Goal: Obtain resource: Obtain resource

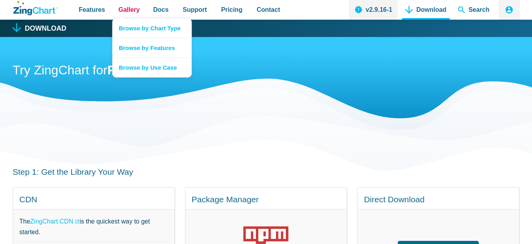
click at [126, 10] on span "Gallery" at bounding box center [129, 9] width 21 height 11
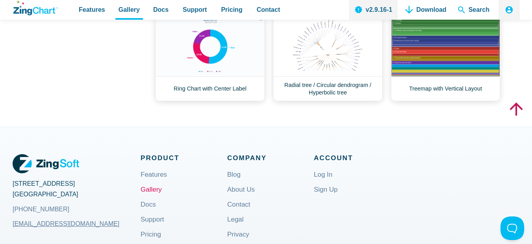
scroll to position [476, 0]
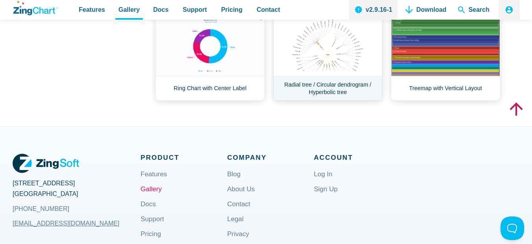
click at [313, 66] on link "Radial tree / Circular dendrogram / Hyperbolic tree" at bounding box center [327, 58] width 109 height 86
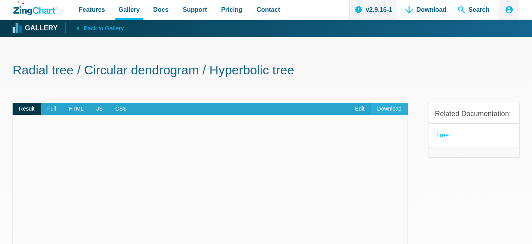
click at [387, 104] on link "Download" at bounding box center [389, 109] width 37 height 13
click at [345, 75] on h1 "Radial tree / Circular dendrogram / Hyperbolic tree" at bounding box center [266, 71] width 507 height 18
click at [99, 109] on span "JS" at bounding box center [99, 109] width 19 height 13
click at [68, 111] on span "HTML" at bounding box center [76, 109] width 28 height 13
click at [75, 111] on span "HTML" at bounding box center [76, 109] width 28 height 13
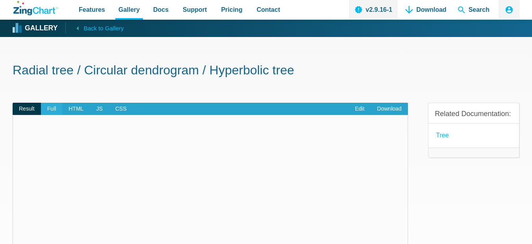
click at [50, 110] on span "Full" at bounding box center [52, 109] width 22 height 13
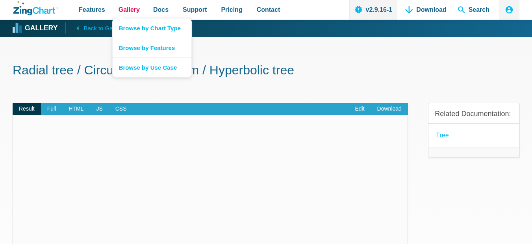
click at [128, 10] on span "Gallery" at bounding box center [129, 9] width 21 height 11
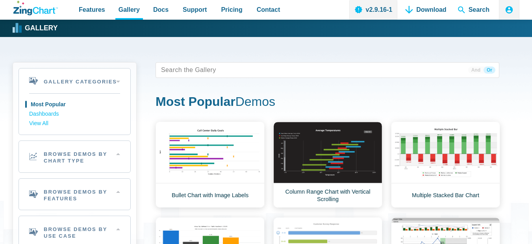
click at [141, 32] on link "Browse by Chart Type" at bounding box center [152, 29] width 79 height 19
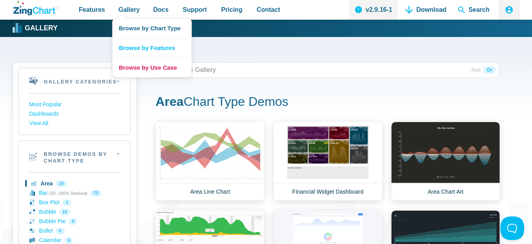
click at [163, 69] on link "Browse by Use Case" at bounding box center [152, 68] width 79 height 20
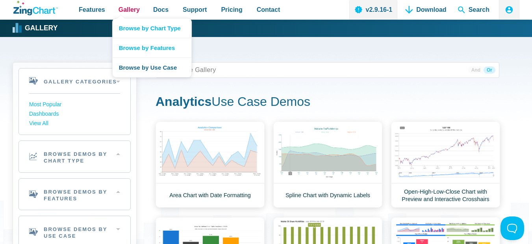
click at [122, 9] on span "Gallery" at bounding box center [129, 9] width 21 height 11
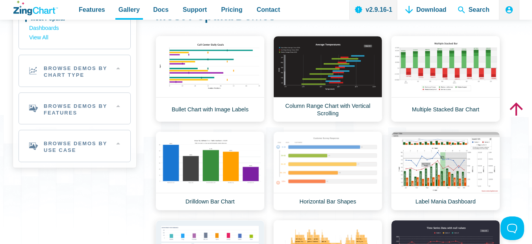
scroll to position [81, 0]
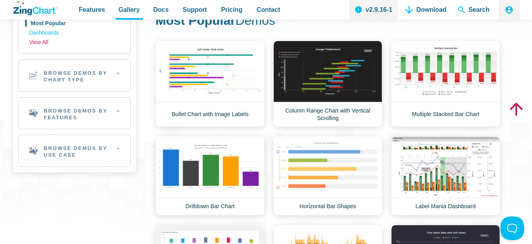
click at [38, 43] on link "View All" at bounding box center [74, 42] width 91 height 9
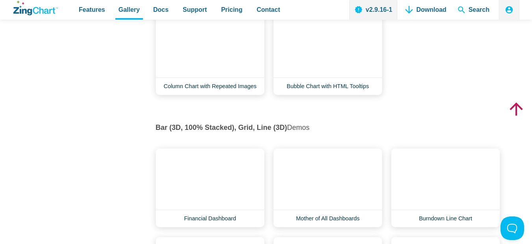
scroll to position [2851, 0]
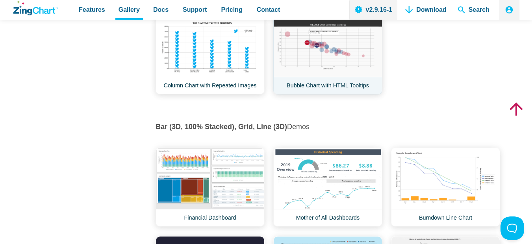
click at [305, 46] on link "Bubble Chart with HTML Tooltips" at bounding box center [327, 54] width 109 height 79
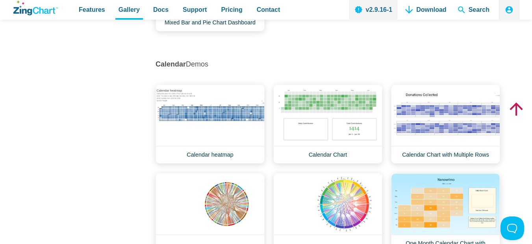
scroll to position [4218, 0]
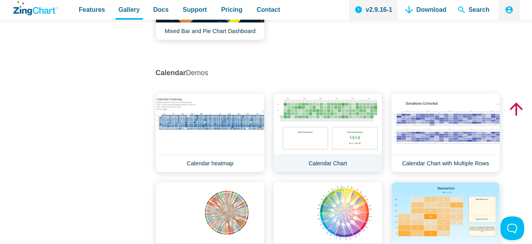
click at [327, 104] on link "Calendar Chart" at bounding box center [327, 132] width 109 height 79
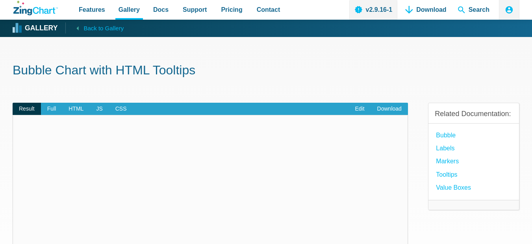
scroll to position [3, 0]
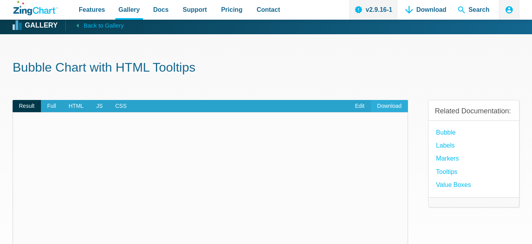
click at [390, 103] on link "Download" at bounding box center [389, 106] width 37 height 13
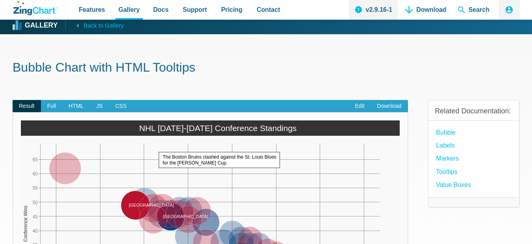
scroll to position [198, 0]
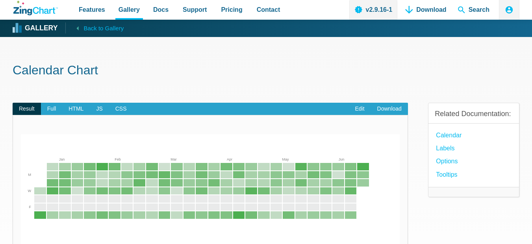
click at [396, 109] on link "Download" at bounding box center [389, 109] width 37 height 13
click at [101, 113] on span "JS" at bounding box center [99, 109] width 19 height 13
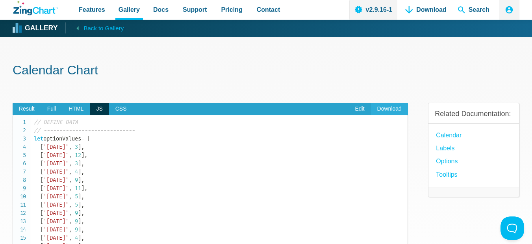
click at [393, 109] on link "Download" at bounding box center [389, 109] width 37 height 13
